Goal: Task Accomplishment & Management: Use online tool/utility

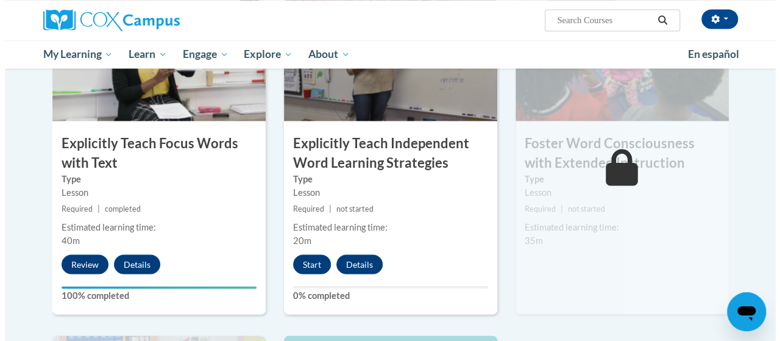
scroll to position [992, 0]
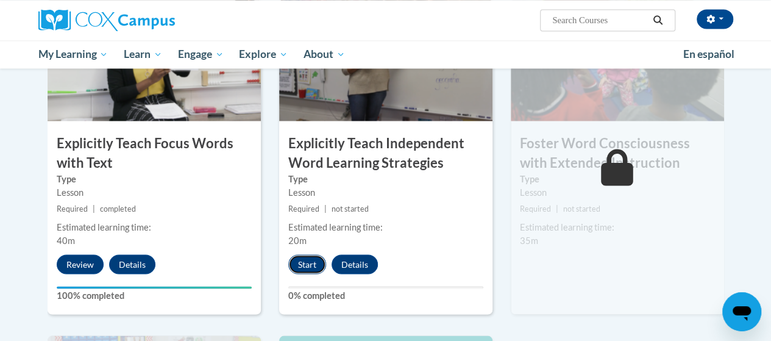
click at [306, 261] on button "Start" at bounding box center [307, 263] width 38 height 19
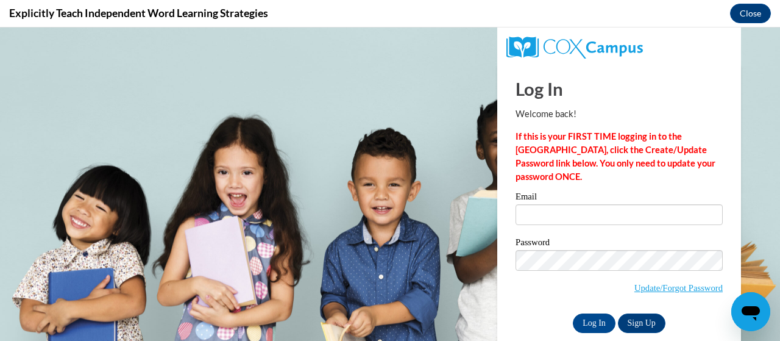
scroll to position [0, 0]
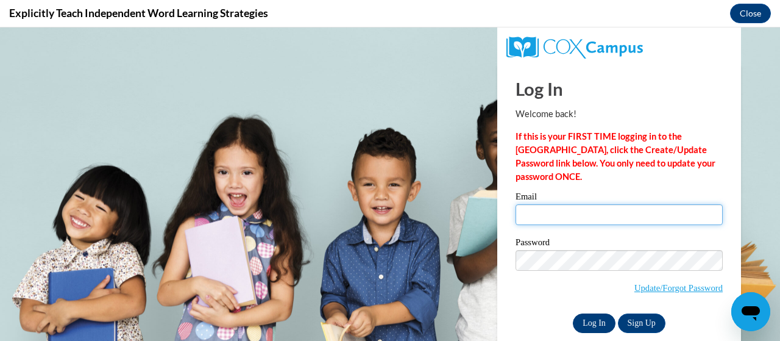
type input "[EMAIL_ADDRESS][DOMAIN_NAME]"
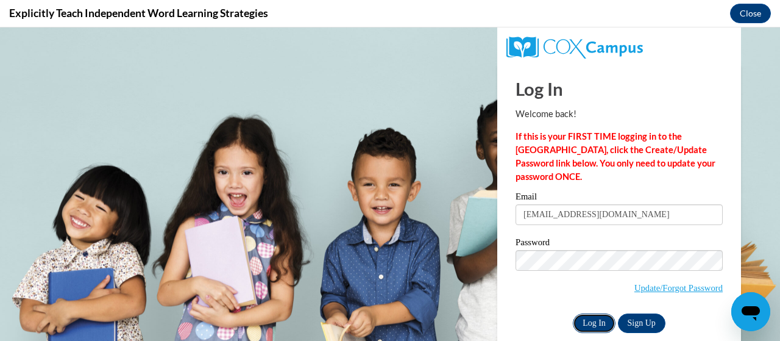
click at [581, 320] on input "Log In" at bounding box center [594, 322] width 43 height 19
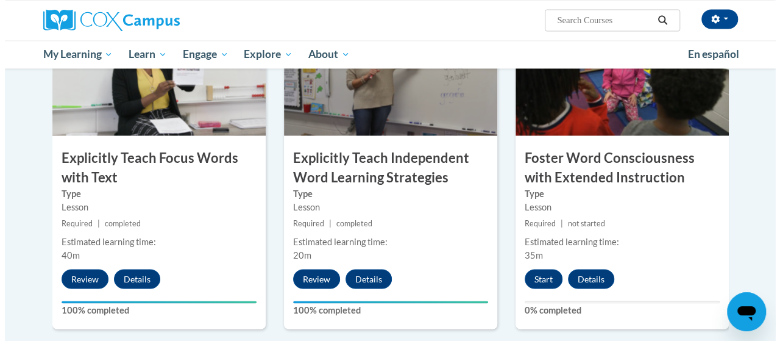
scroll to position [994, 0]
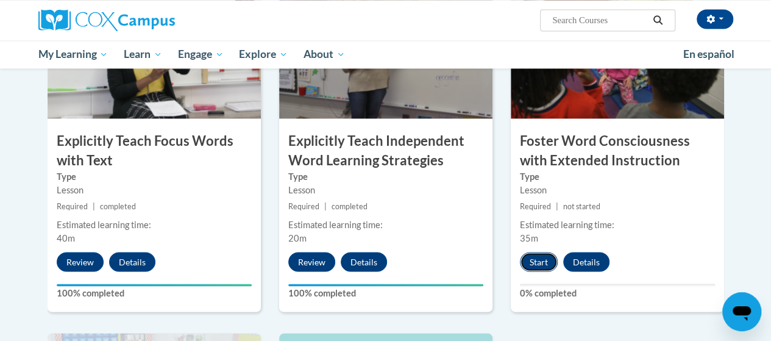
click at [537, 263] on button "Start" at bounding box center [539, 261] width 38 height 19
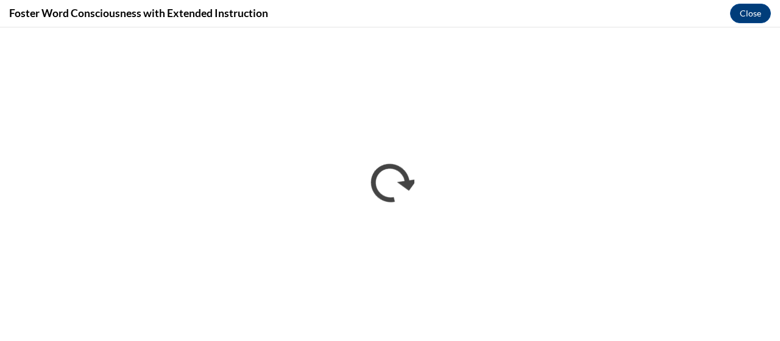
scroll to position [0, 0]
